Goal: Connect with others: Connect with others

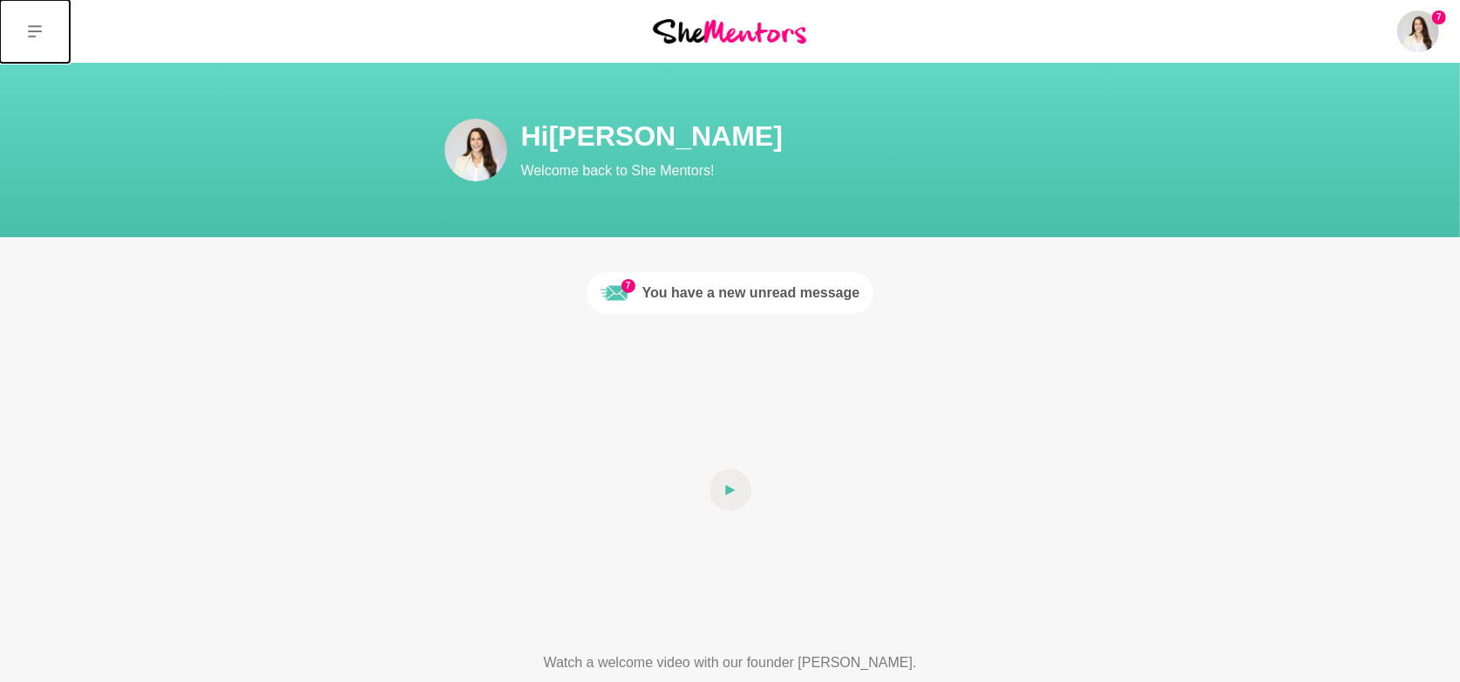
click at [35, 31] on icon at bounding box center [35, 31] width 14 height 12
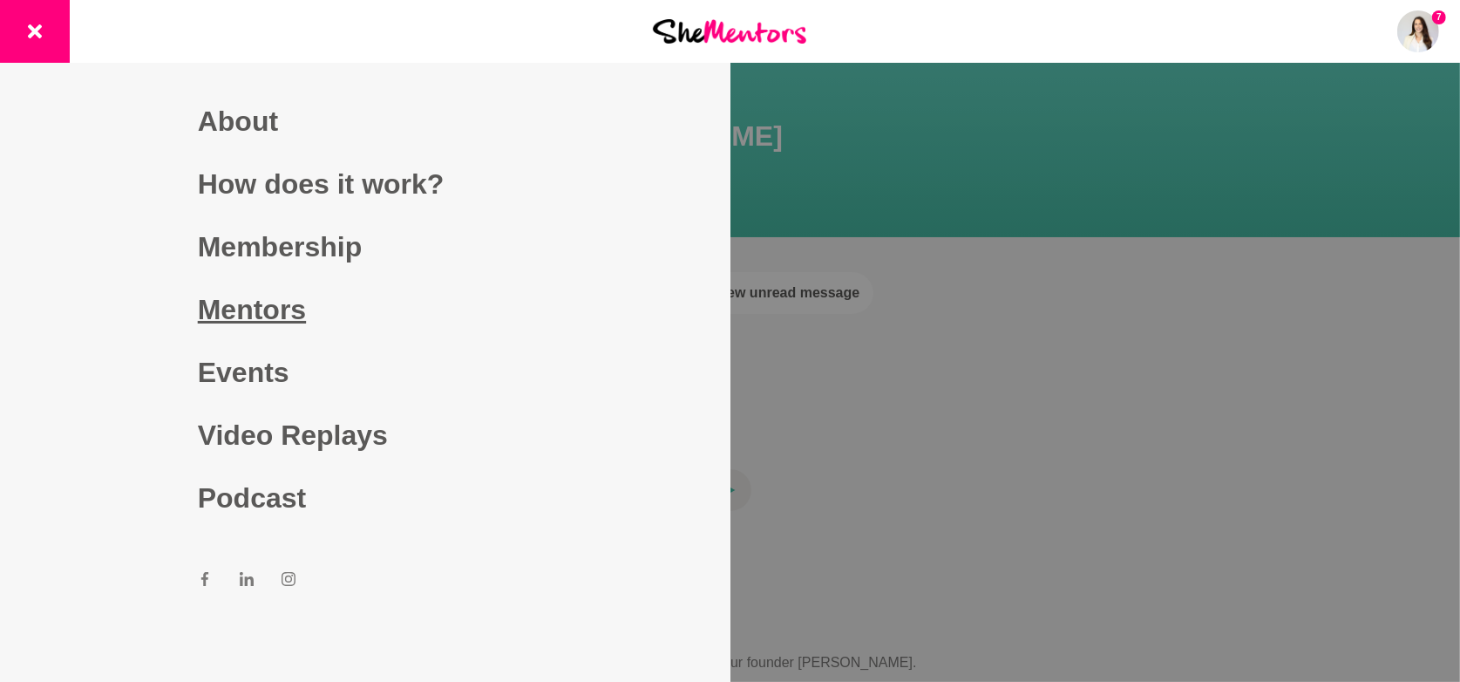
click at [255, 308] on link "Mentors" at bounding box center [365, 309] width 335 height 63
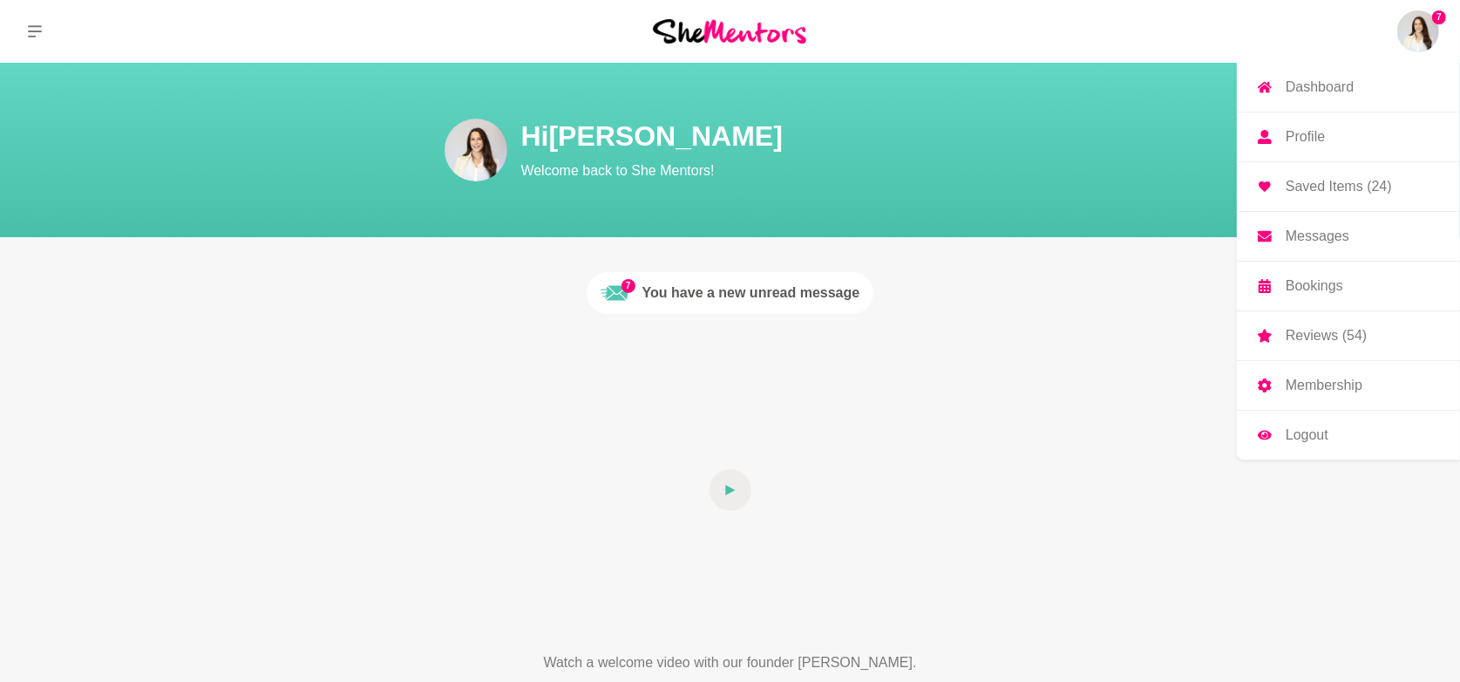
click at [1424, 34] on img at bounding box center [1418, 31] width 42 height 42
click at [1311, 234] on p "Messages" at bounding box center [1318, 236] width 64 height 14
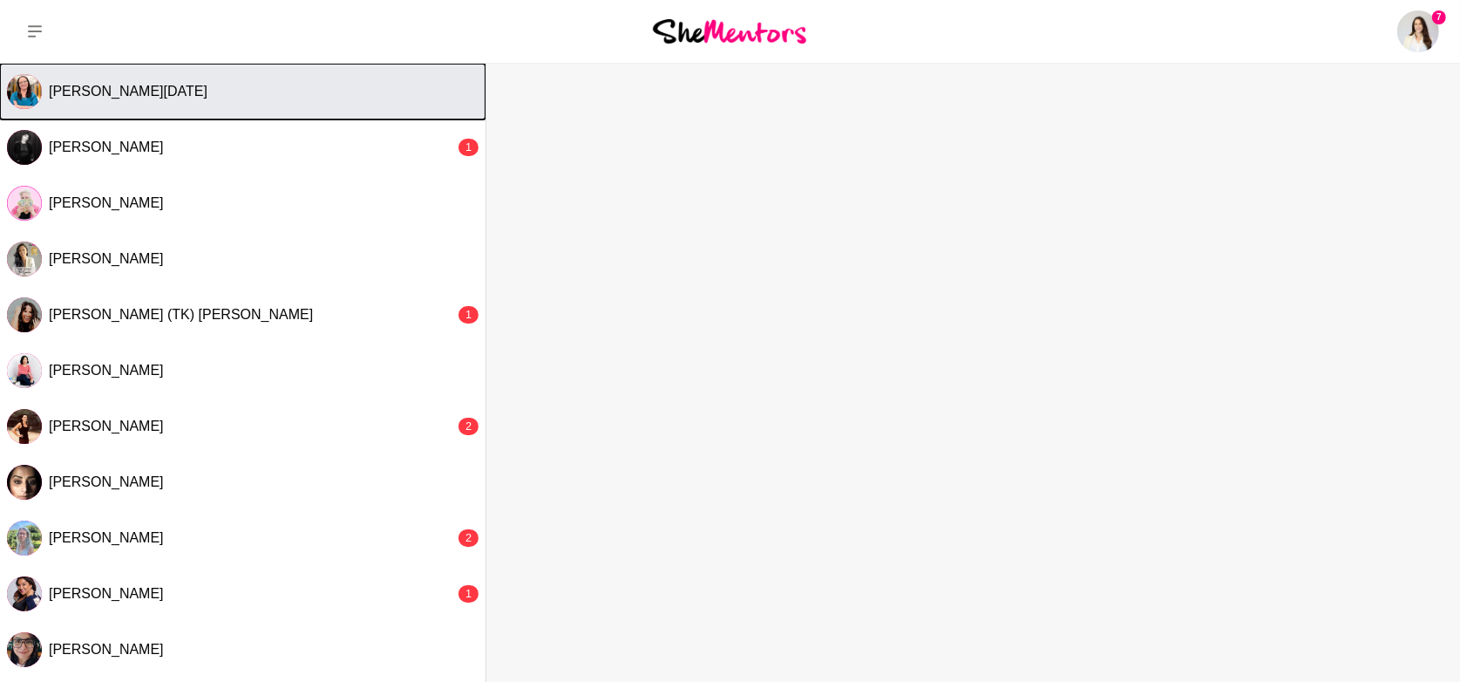
click at [133, 101] on button "[PERSON_NAME][DATE]" at bounding box center [243, 92] width 486 height 56
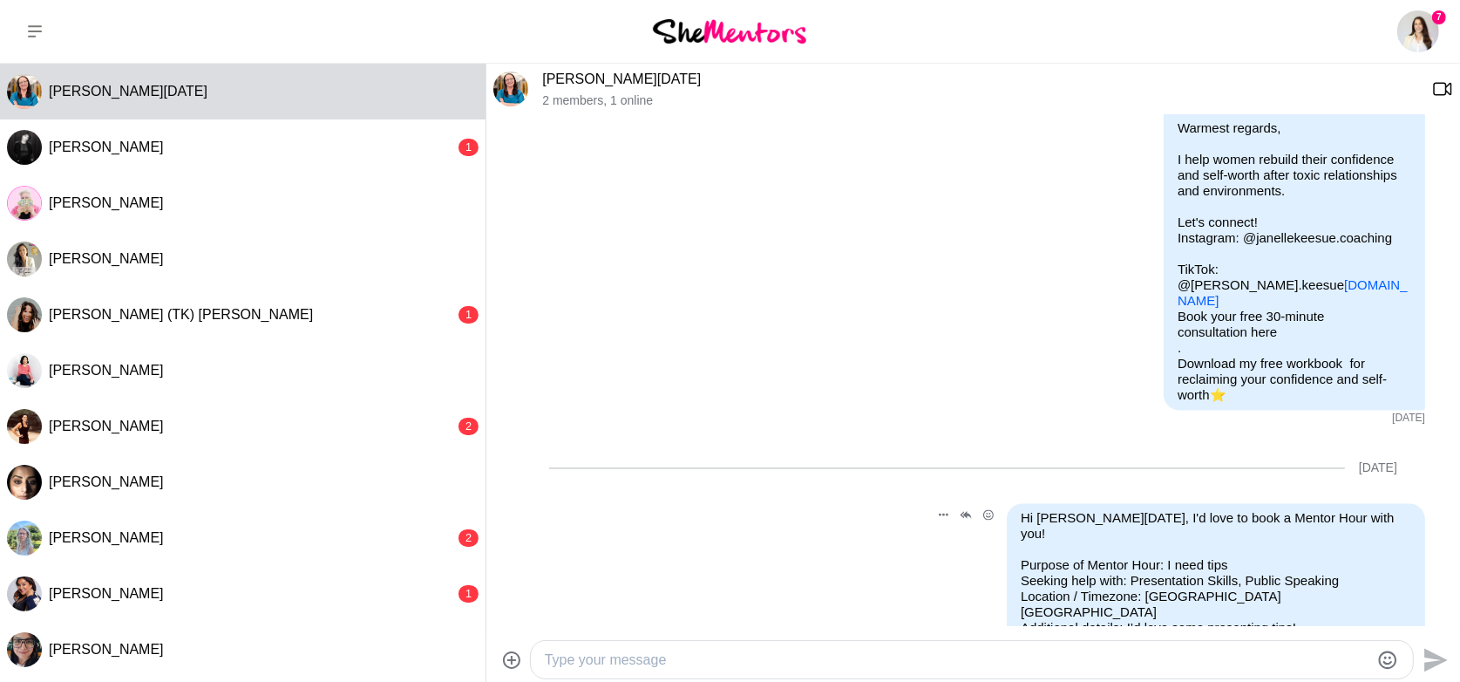
scroll to position [3244, 0]
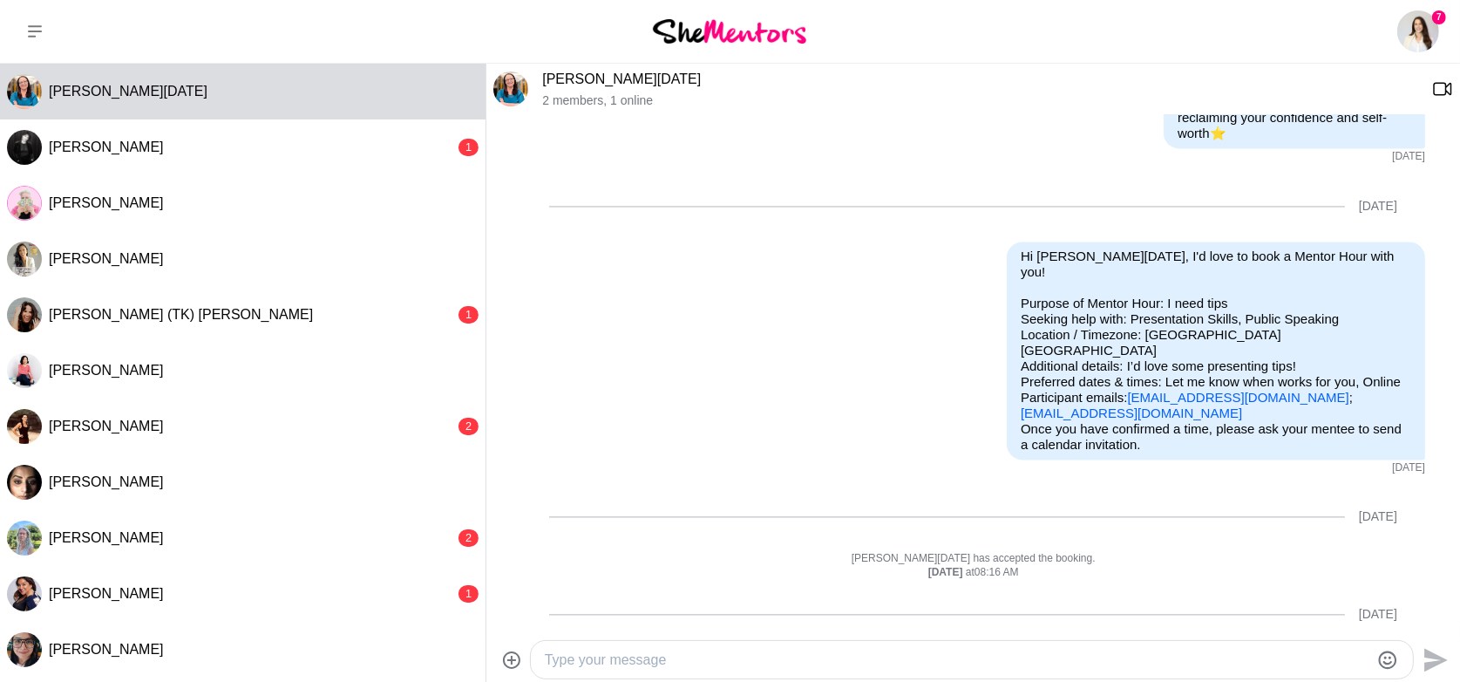
click at [576, 80] on link "[PERSON_NAME][DATE]" at bounding box center [621, 78] width 159 height 15
